Goal: Communication & Community: Connect with others

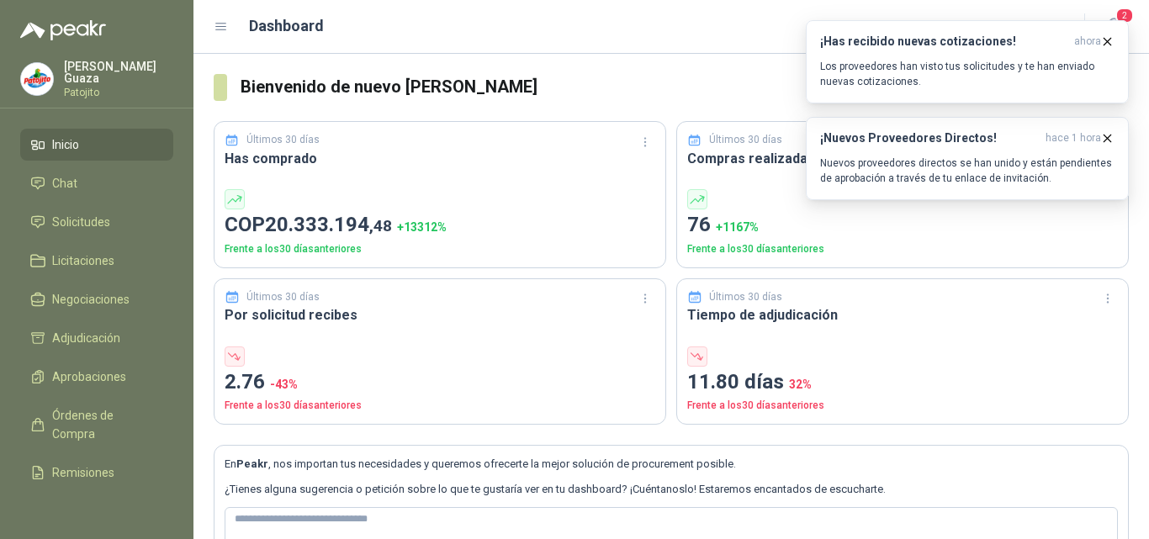
click at [1102, 49] on div "¡Has recibido nuevas cotizaciones! ahora Los proveedores han visto tus solicitu…" at bounding box center [967, 61] width 294 height 55
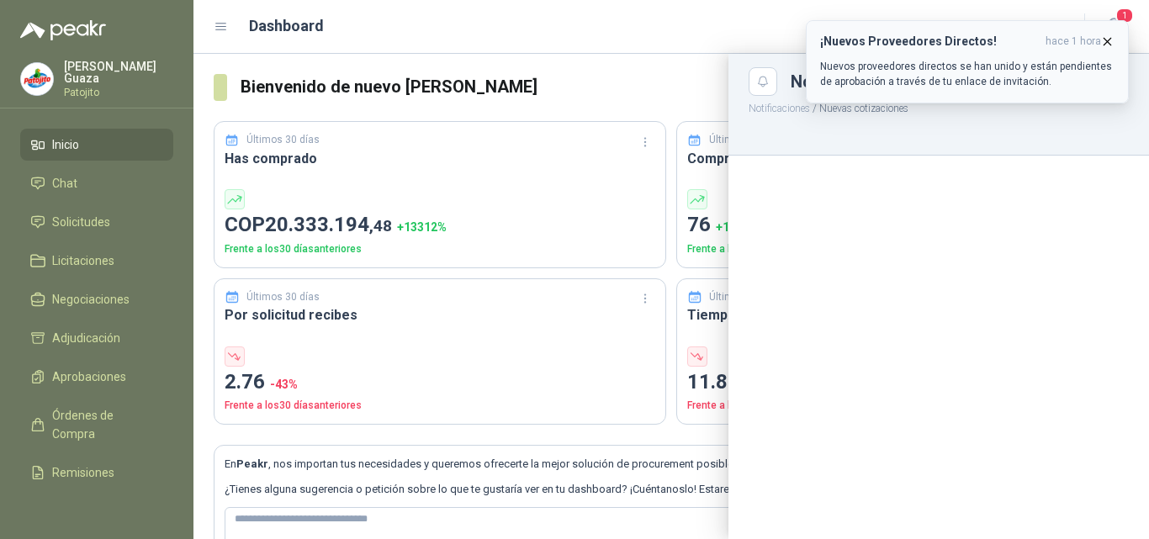
click at [1108, 37] on icon "button" at bounding box center [1107, 41] width 14 height 14
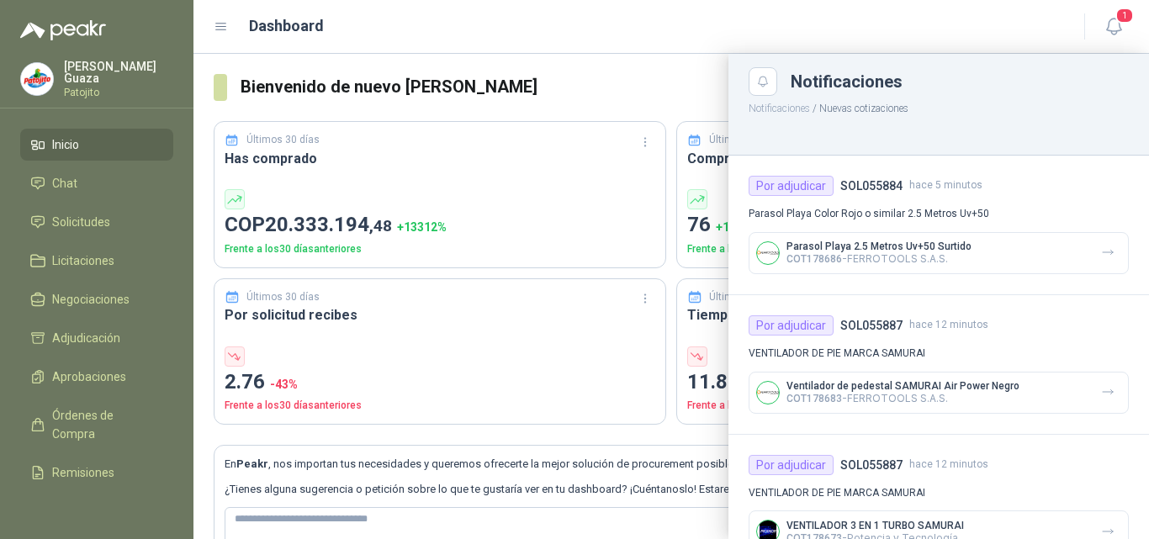
click at [954, 31] on div "Dashboard" at bounding box center [639, 26] width 850 height 24
click at [731, 36] on div "Dashboard" at bounding box center [639, 26] width 850 height 24
click at [1116, 14] on span "1" at bounding box center [1124, 16] width 18 height 16
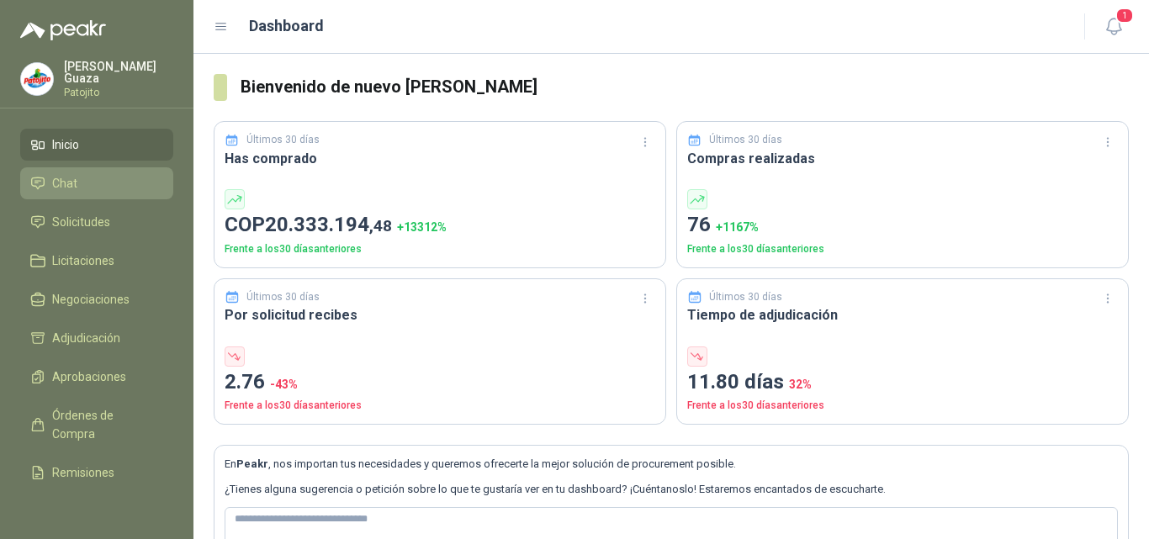
drag, startPoint x: 61, startPoint y: 172, endPoint x: 69, endPoint y: 182, distance: 13.8
click at [61, 172] on link "Chat" at bounding box center [96, 183] width 153 height 32
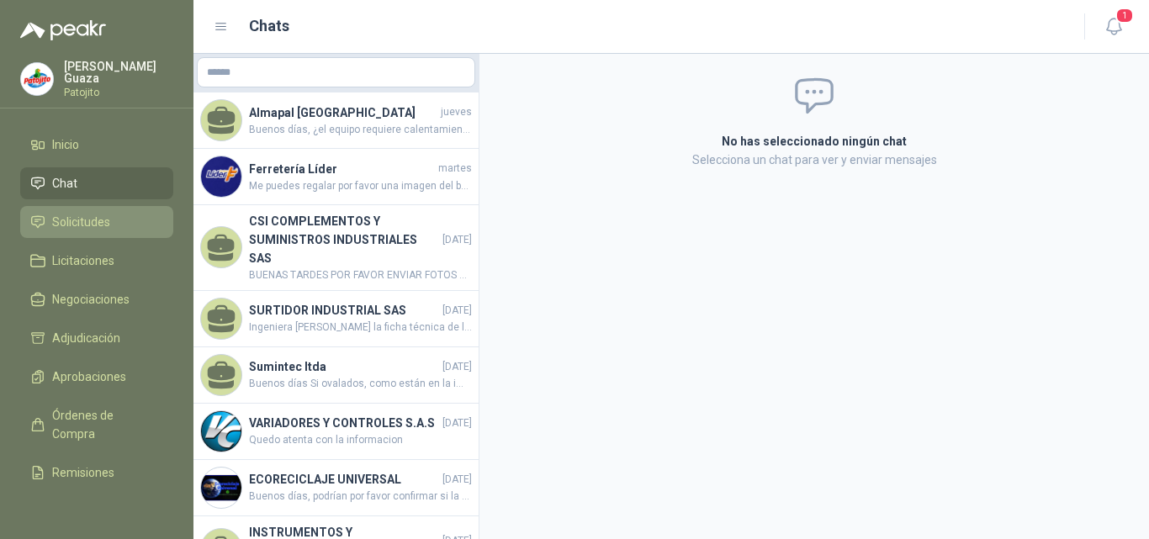
click at [68, 217] on span "Solicitudes" at bounding box center [81, 222] width 58 height 18
